Goal: Information Seeking & Learning: Check status

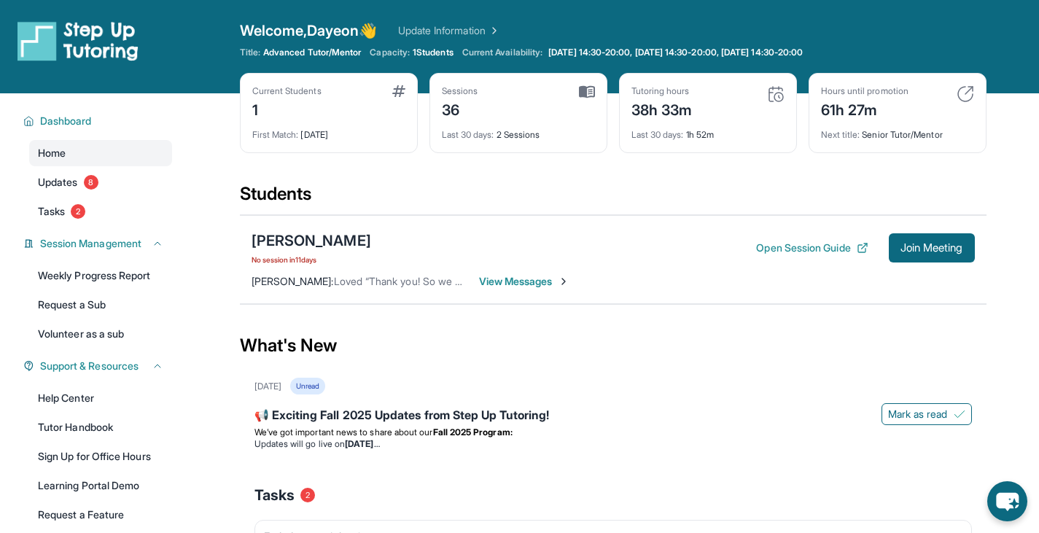
click at [536, 278] on span "View Messages" at bounding box center [524, 281] width 91 height 15
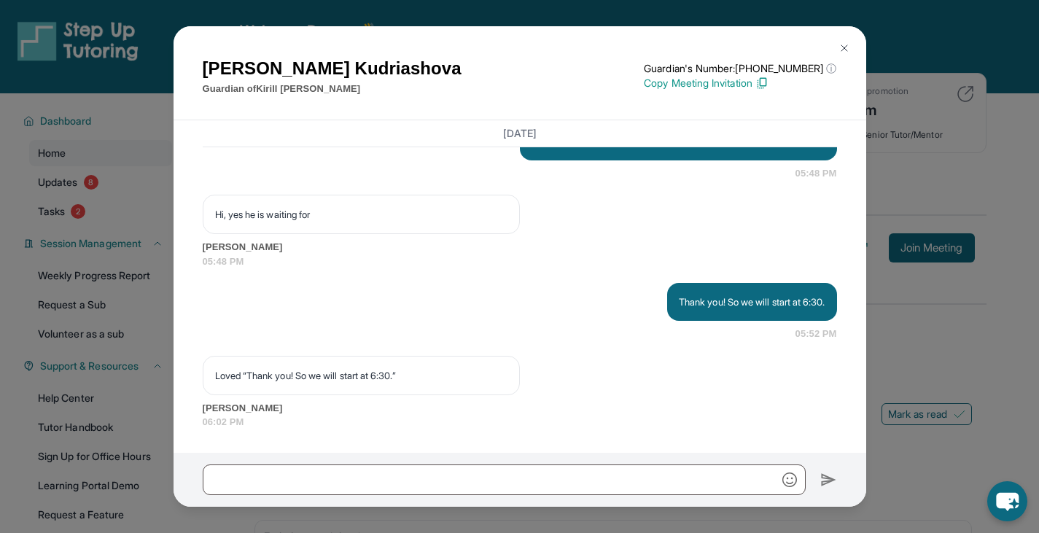
scroll to position [39747, 0]
click at [946, 107] on div "Anna Kudriashova Guardian of Kirill Kudriashov Guardian's Number: +18182908767 …" at bounding box center [519, 266] width 1039 height 533
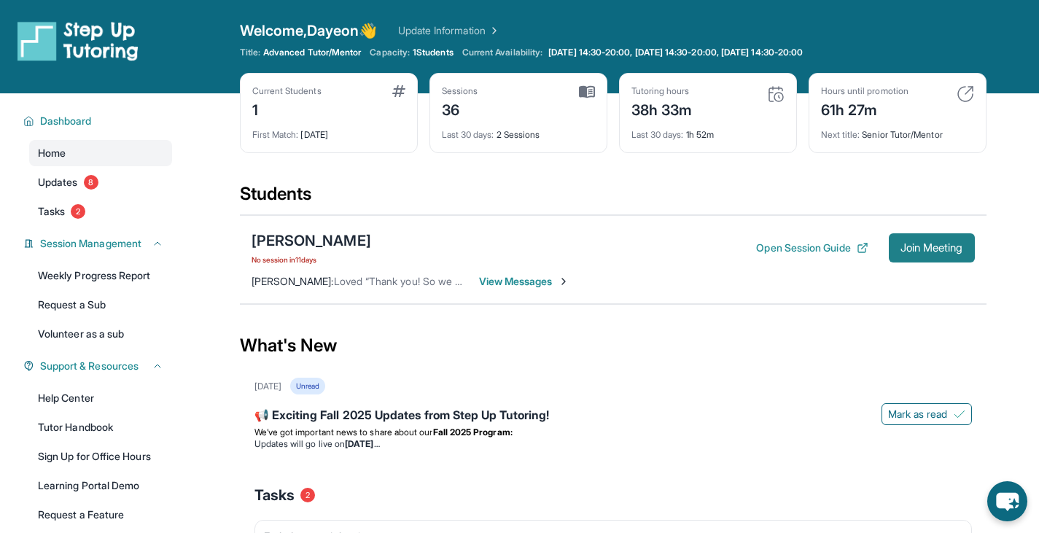
click at [910, 252] on span "Join Meeting" at bounding box center [932, 248] width 63 height 9
drag, startPoint x: 713, startPoint y: 112, endPoint x: 630, endPoint y: 108, distance: 83.3
click at [630, 108] on div "Tutoring hours 38h 33m Last 30 days : 1h 52m" at bounding box center [708, 113] width 178 height 80
click at [651, 108] on div "38h 33m" at bounding box center [662, 108] width 61 height 23
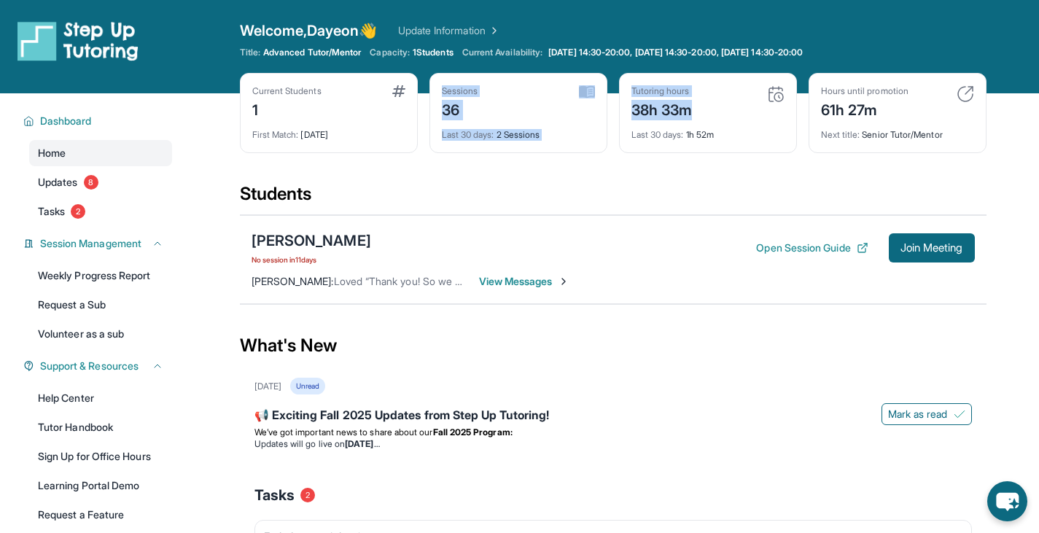
drag, startPoint x: 702, startPoint y: 109, endPoint x: 594, endPoint y: 108, distance: 108.7
click at [594, 108] on div "Current Students 1 First Match : [DATE] Sessions 36 Last 30 days : 2 Sessions T…" at bounding box center [613, 127] width 747 height 109
click at [628, 106] on div "Tutoring hours 38h 33m Last 30 days : 1h 52m" at bounding box center [708, 113] width 178 height 80
drag, startPoint x: 634, startPoint y: 108, endPoint x: 750, endPoint y: 109, distance: 116.0
click at [750, 109] on div "Tutoring hours 38h 33m" at bounding box center [708, 102] width 153 height 35
